Goal: Information Seeking & Learning: Learn about a topic

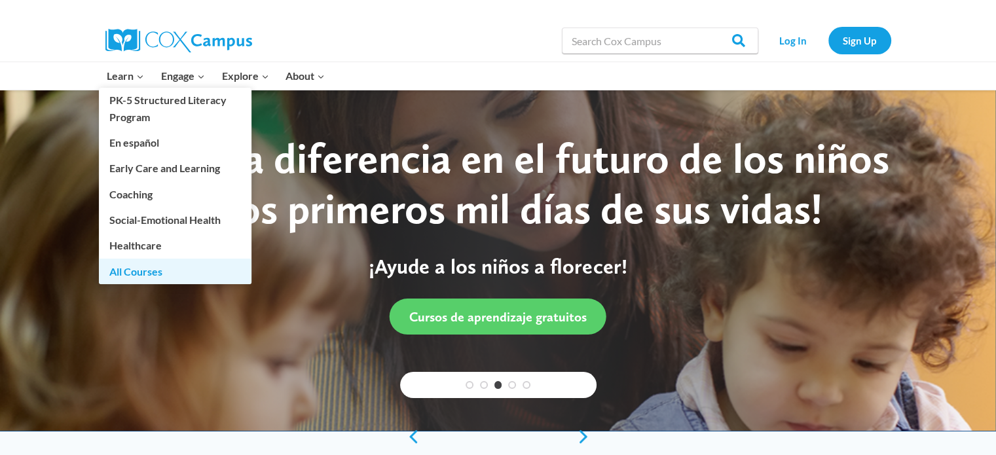
click at [123, 274] on link "All Courses" at bounding box center [175, 271] width 153 height 25
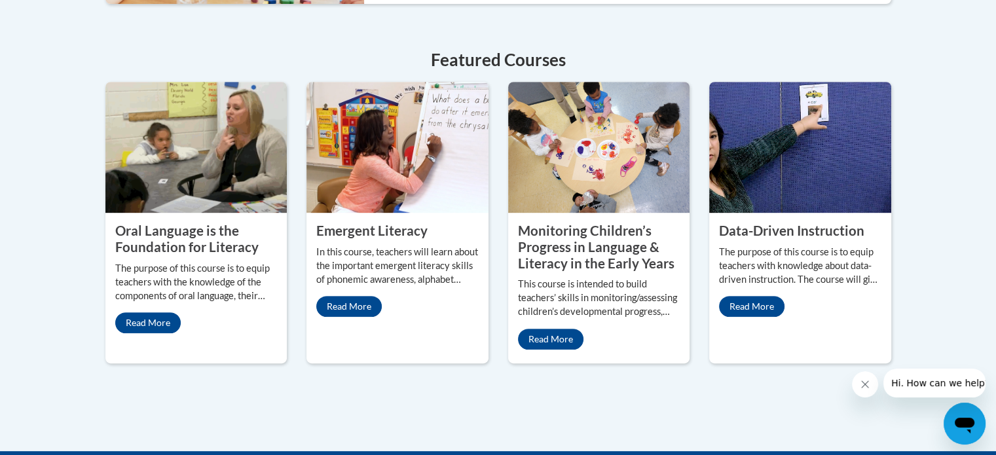
scroll to position [600, 0]
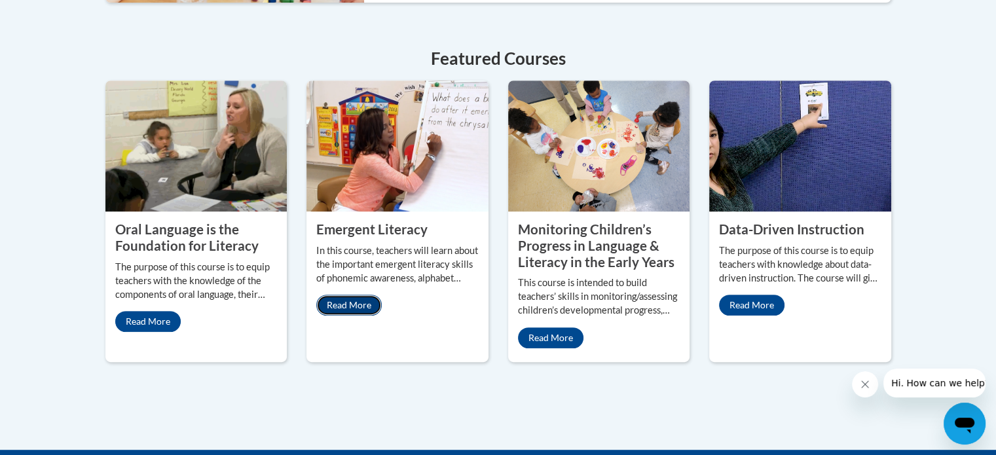
click at [371, 310] on link "Read More" at bounding box center [349, 305] width 66 height 21
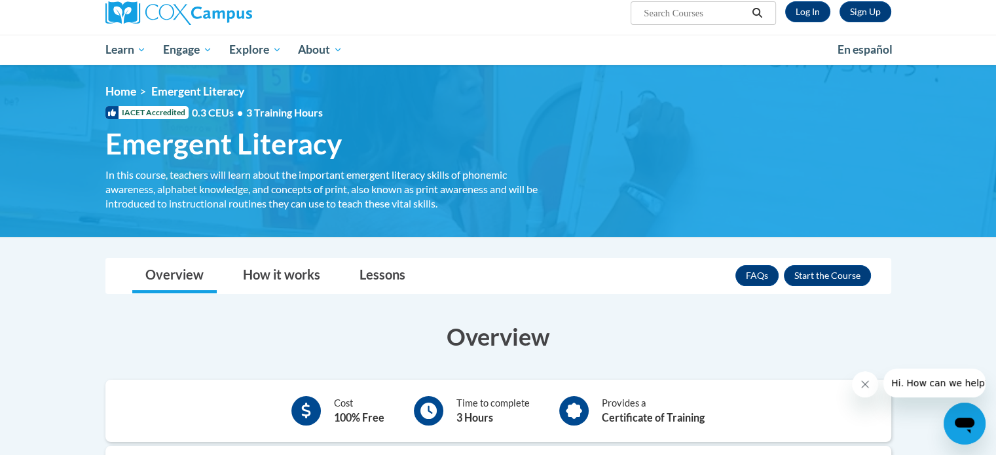
scroll to position [96, 0]
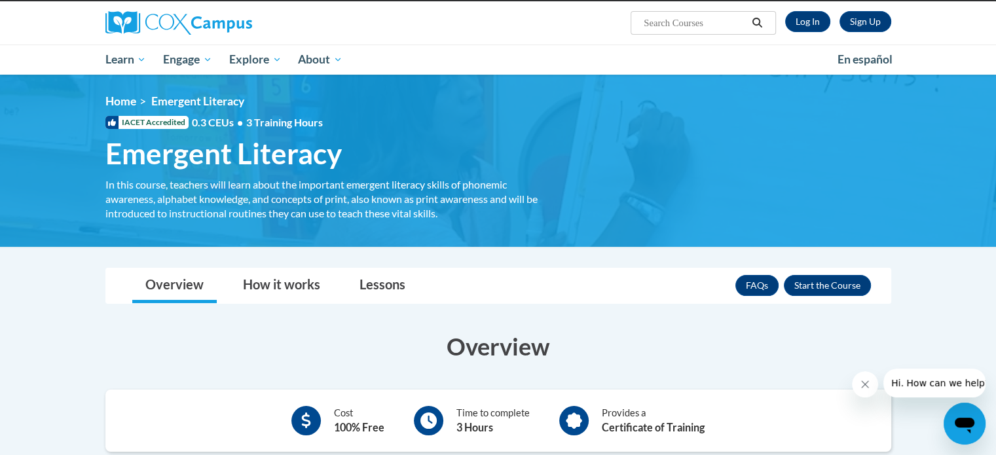
click at [996, 82] on html "This site uses cookies to help improve your learning experience. By continuing …" at bounding box center [498, 131] width 996 height 455
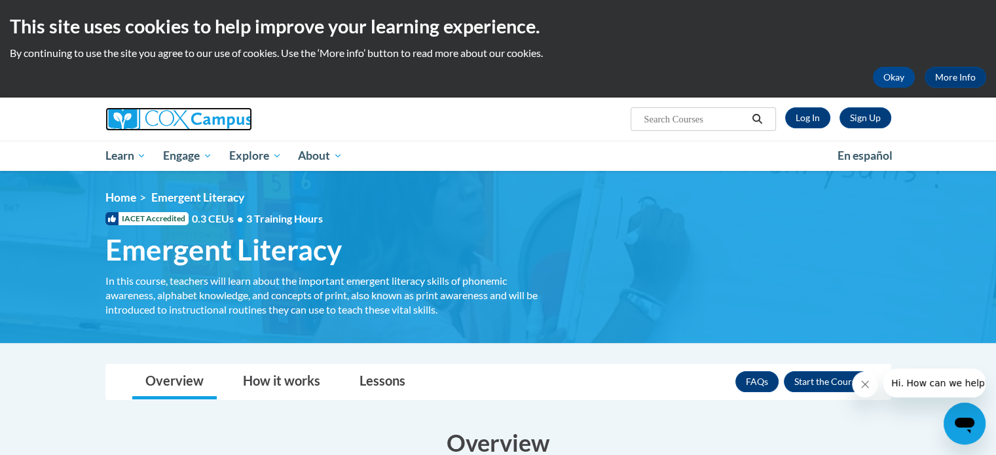
click at [169, 125] on img at bounding box center [178, 119] width 147 height 24
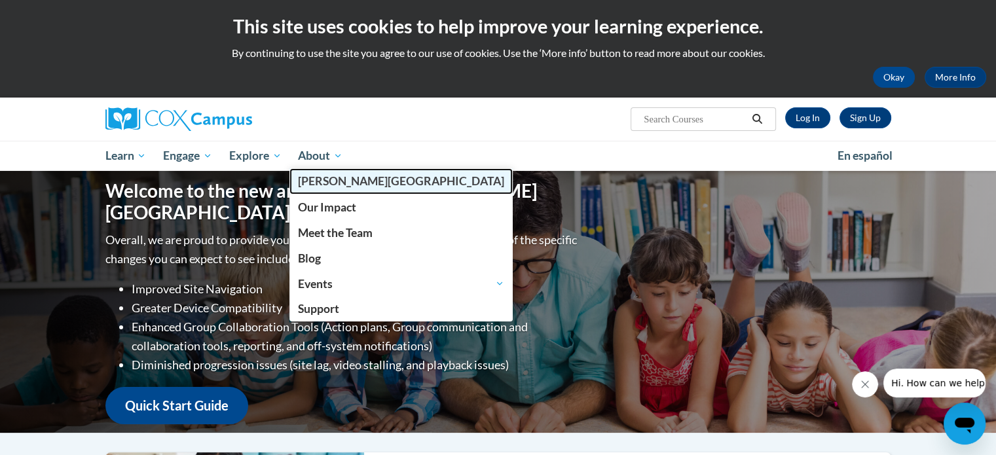
click at [318, 178] on span "[PERSON_NAME][GEOGRAPHIC_DATA]" at bounding box center [401, 181] width 206 height 14
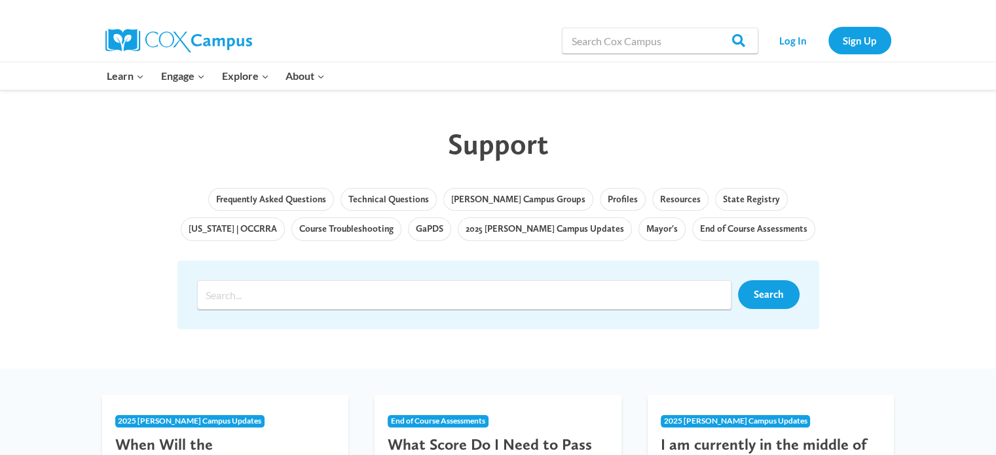
scroll to position [18, 0]
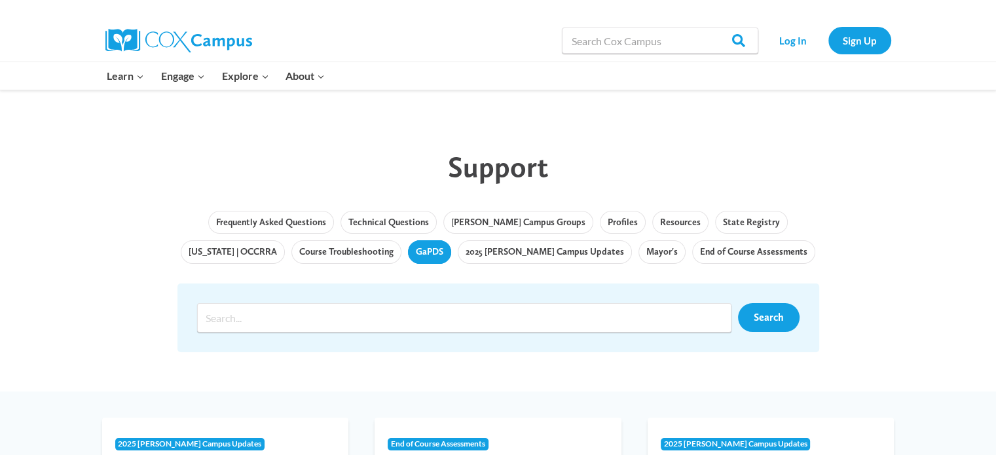
click at [408, 254] on link "GaPDS" at bounding box center [429, 252] width 43 height 24
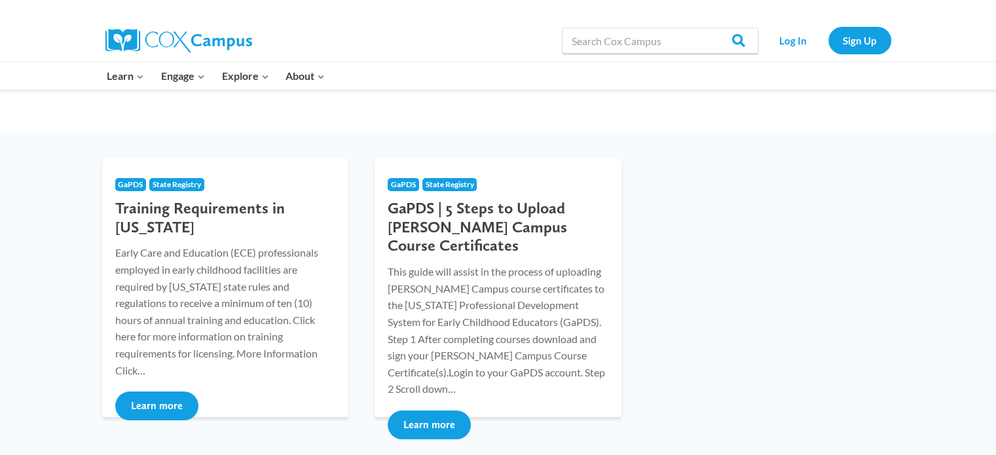
scroll to position [126, 0]
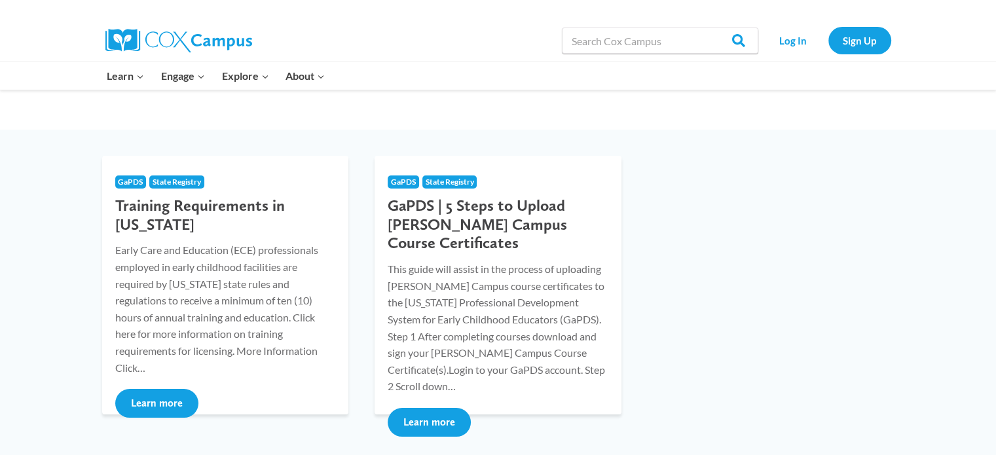
drag, startPoint x: 1005, startPoint y: 20, endPoint x: 1005, endPoint y: 85, distance: 64.8
click at [996, 85] on html "Skip to content Search in https://coxcampus.org/ Search Search Log In Sign Up L…" at bounding box center [498, 295] width 996 height 842
click at [180, 389] on button "Learn more" at bounding box center [156, 403] width 83 height 29
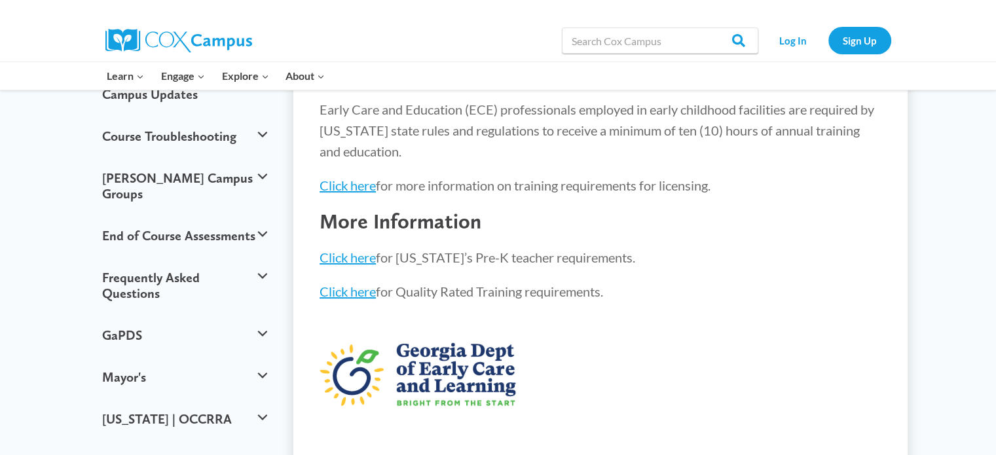
scroll to position [165, 0]
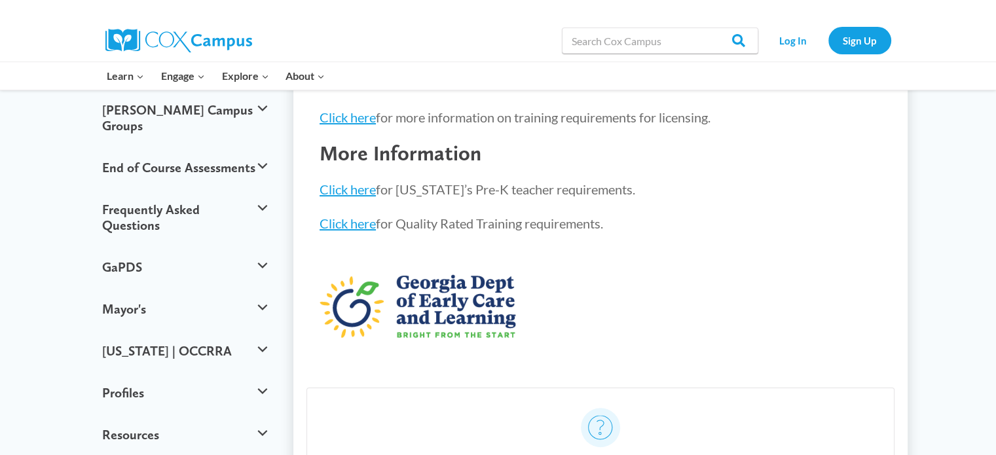
click at [996, 167] on html "Skip to content Search in [URL][DOMAIN_NAME] Search Search Log In Sign Up Learn…" at bounding box center [498, 292] width 996 height 1046
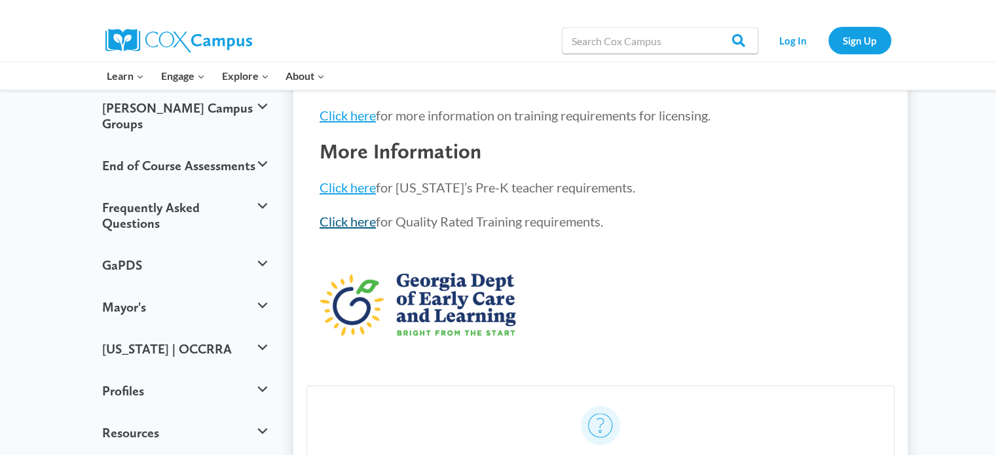
click at [357, 226] on link "Click here" at bounding box center [348, 222] width 56 height 16
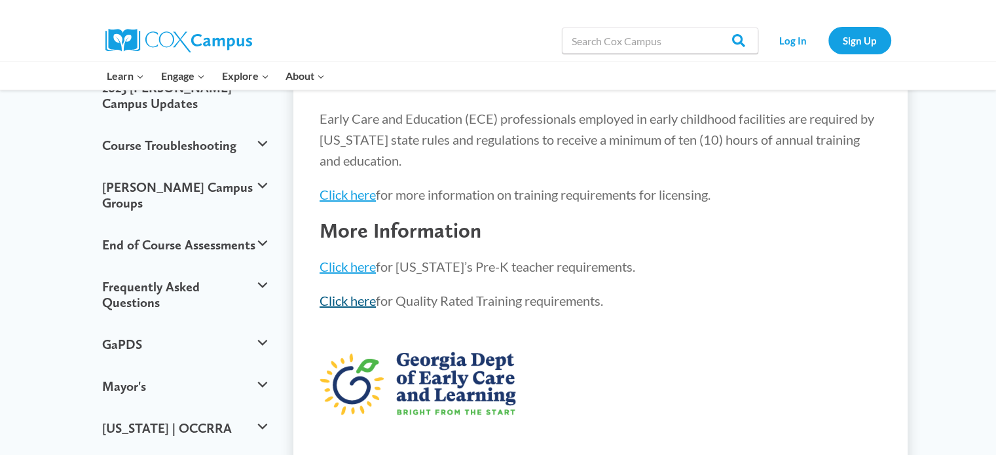
scroll to position [151, 0]
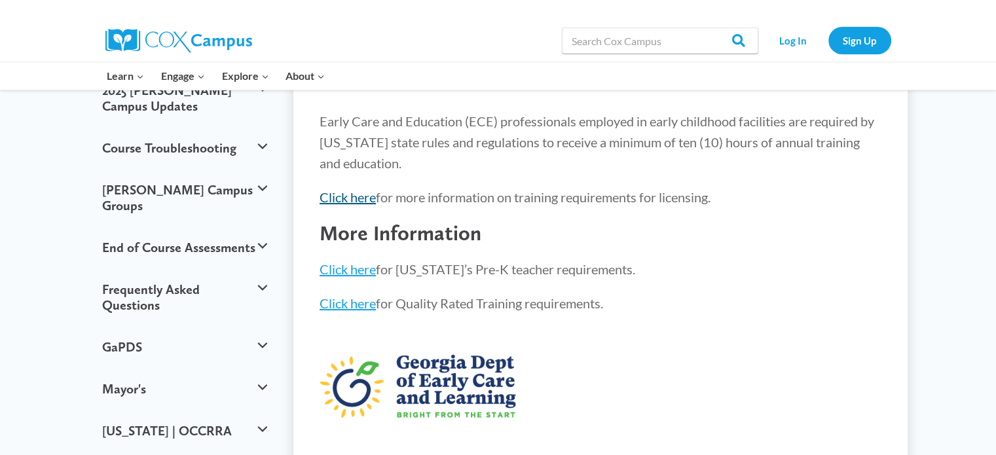
click at [338, 194] on link "Click here" at bounding box center [348, 197] width 56 height 16
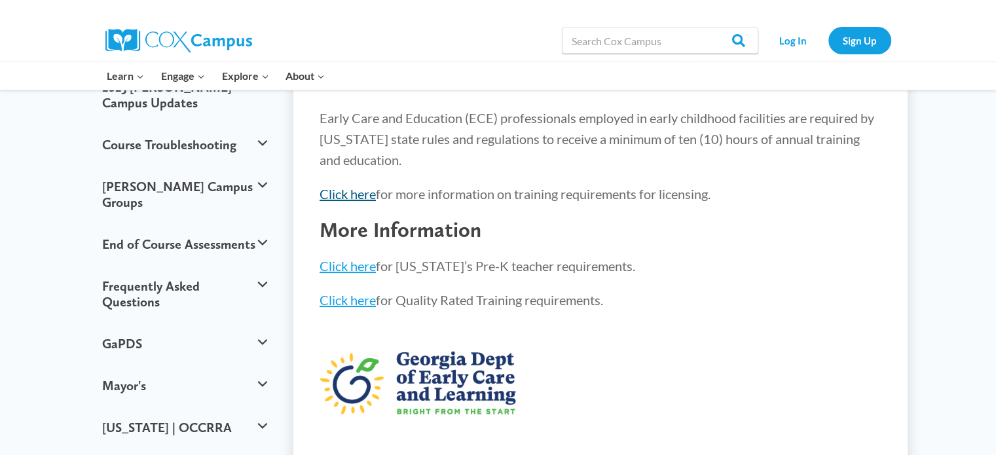
scroll to position [0, 0]
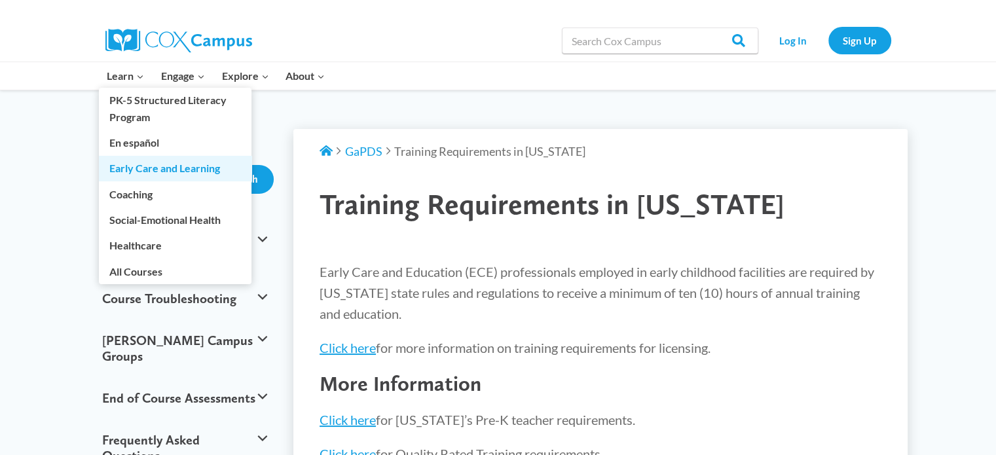
click at [145, 160] on link "Early Care and Learning" at bounding box center [175, 168] width 153 height 25
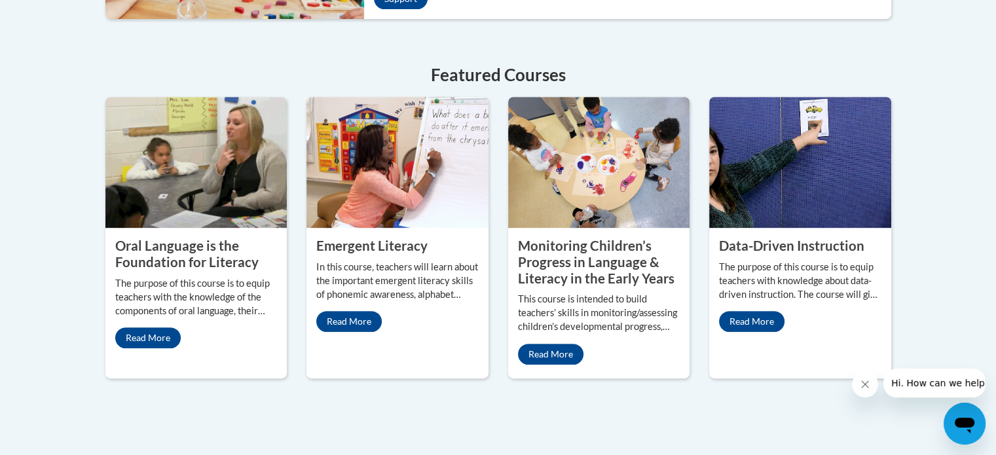
scroll to position [591, 0]
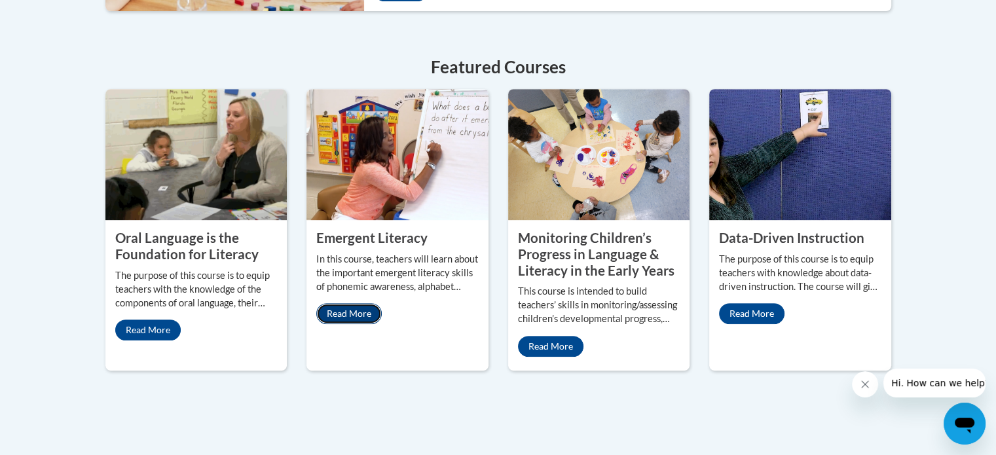
click at [369, 319] on link "Read More" at bounding box center [349, 313] width 66 height 21
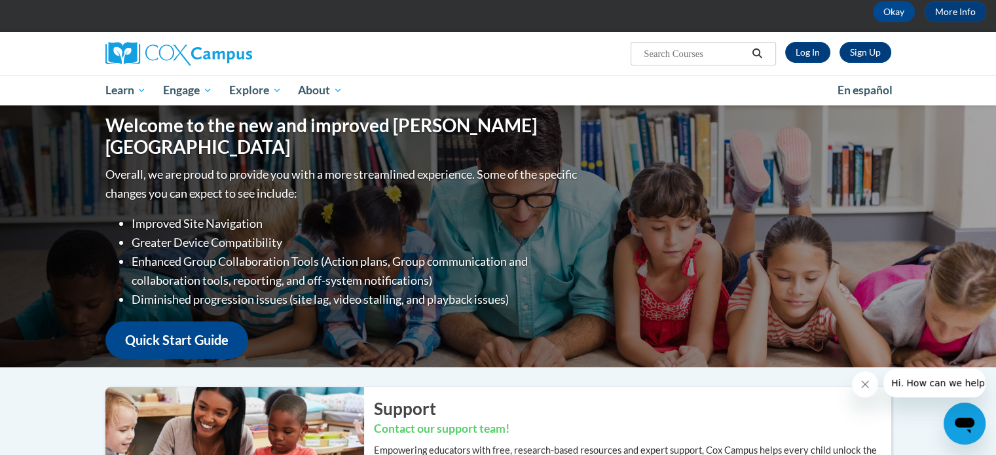
scroll to position [12, 0]
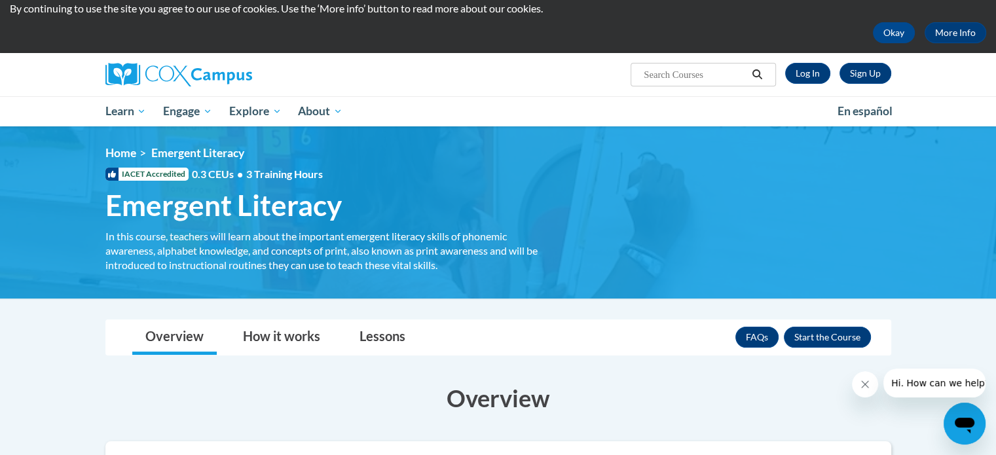
scroll to position [15, 0]
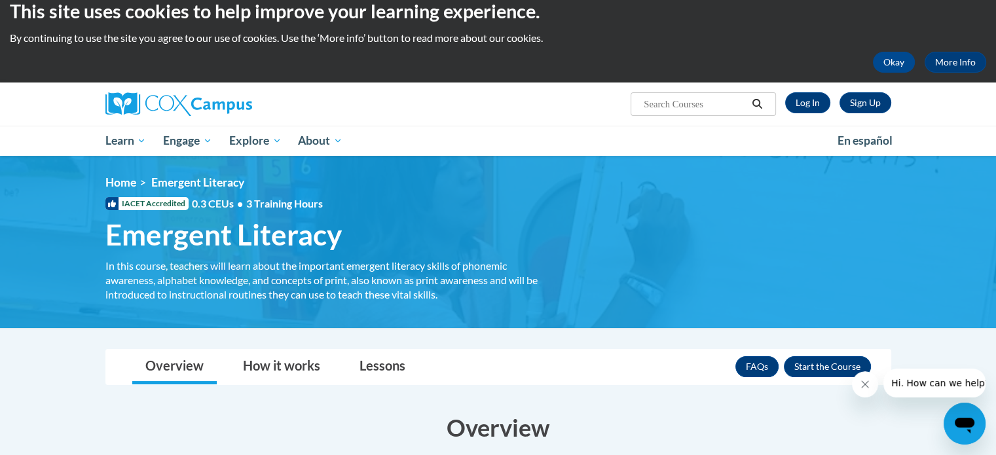
click at [996, 150] on html "This site uses cookies to help improve your learning experience. By continuing …" at bounding box center [498, 212] width 996 height 455
